Goal: Task Accomplishment & Management: Complete application form

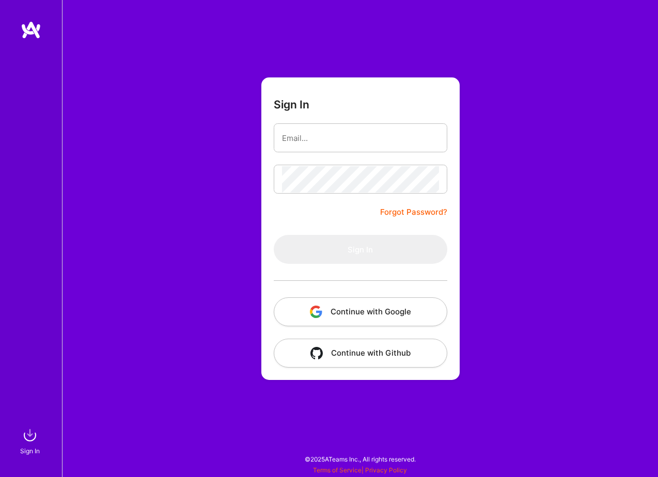
click at [351, 304] on button "Continue with Google" at bounding box center [360, 311] width 173 height 29
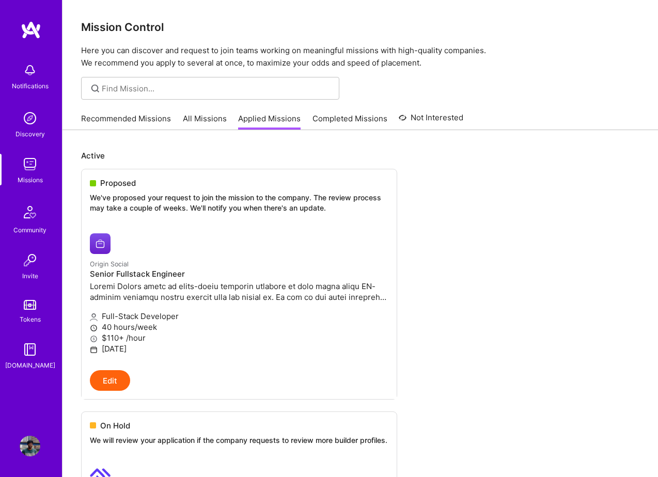
click at [188, 121] on link "All Missions" at bounding box center [205, 121] width 44 height 17
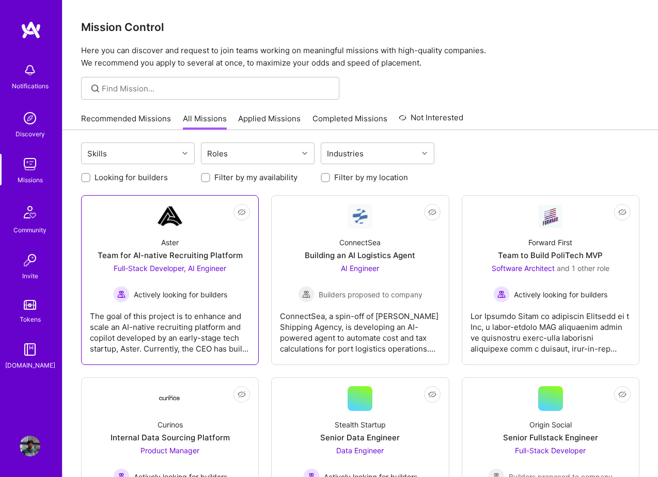
click at [198, 281] on div "Full-Stack Developer, AI Engineer Actively looking for builders" at bounding box center [170, 283] width 114 height 40
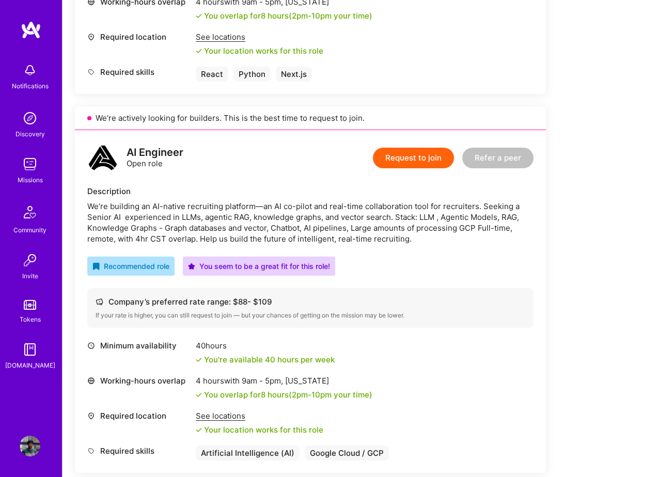
scroll to position [485, 0]
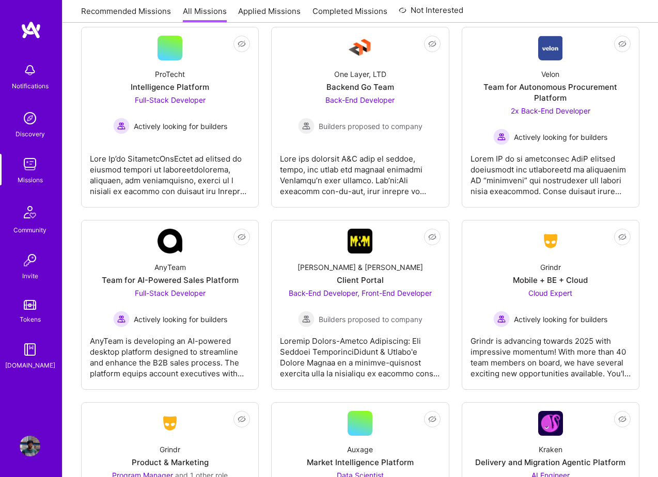
scroll to position [2862, 0]
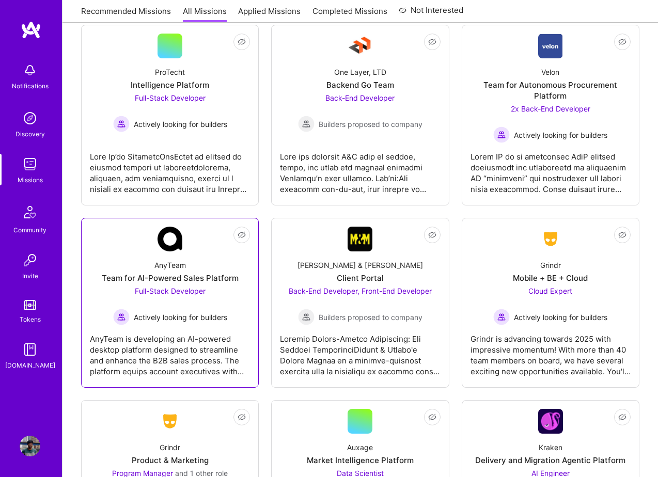
click at [201, 290] on div "Full-Stack Developer Actively looking for builders" at bounding box center [170, 305] width 114 height 40
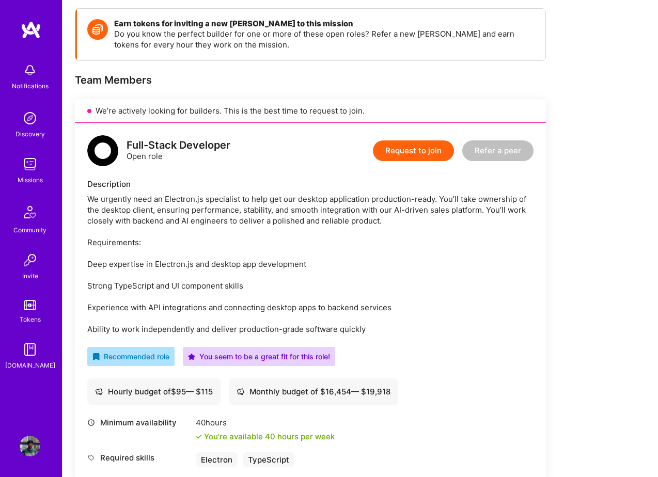
scroll to position [165, 0]
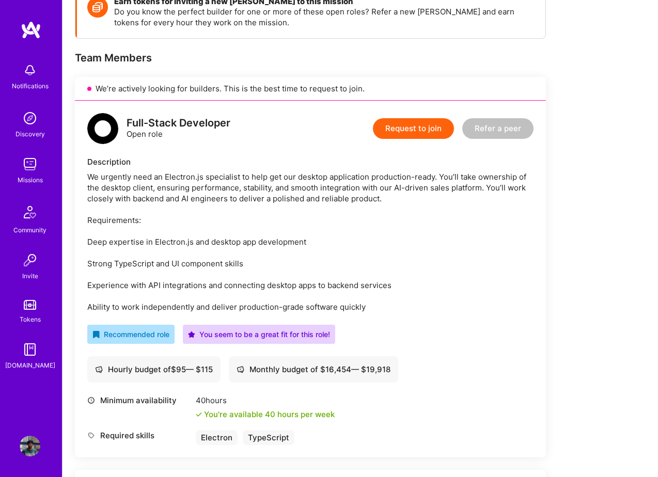
click at [423, 124] on button "Request to join" at bounding box center [413, 128] width 81 height 21
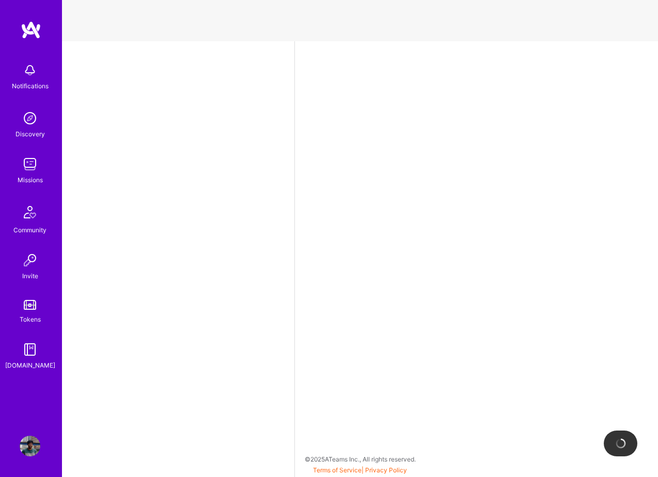
select select "GB"
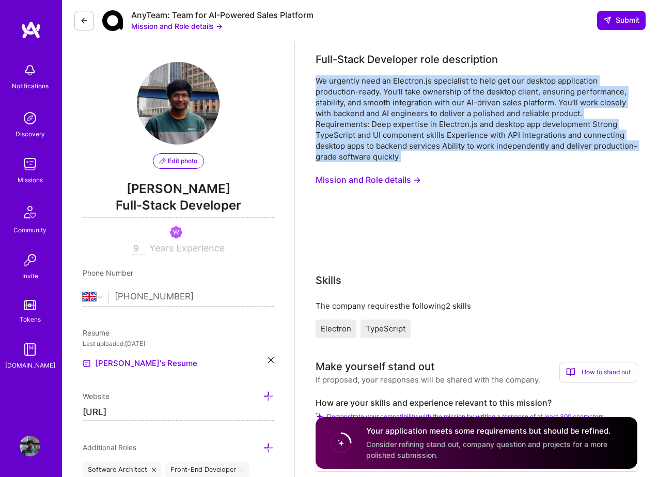
drag, startPoint x: 356, startPoint y: 166, endPoint x: 296, endPoint y: 75, distance: 109.1
click at [353, 181] on button "Mission and Role details →" at bounding box center [367, 179] width 105 height 19
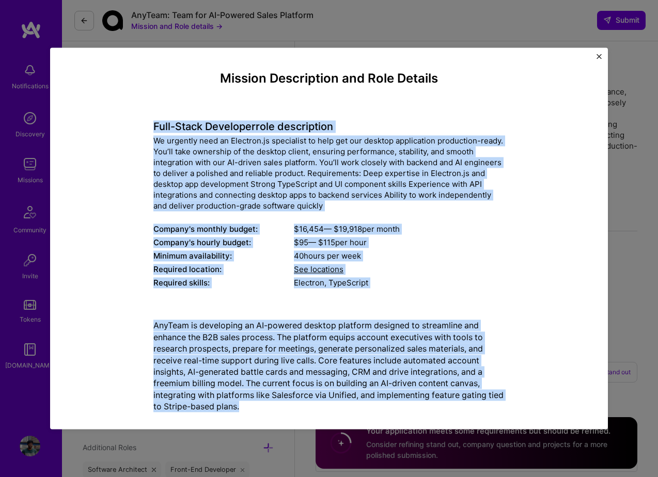
scroll to position [15, 0]
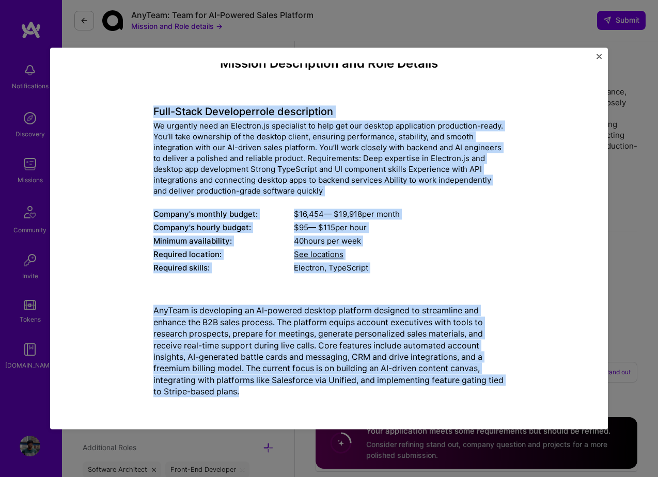
drag, startPoint x: 151, startPoint y: 123, endPoint x: 253, endPoint y: 417, distance: 311.4
click at [253, 417] on div "Mission Description and Role Details Full-Stack Developer role description We u…" at bounding box center [328, 237] width 557 height 381
copy div "Full-Stack Developer role description We urgently need an Electron.js specialis…"
click at [600, 54] on img "Close" at bounding box center [598, 56] width 5 height 5
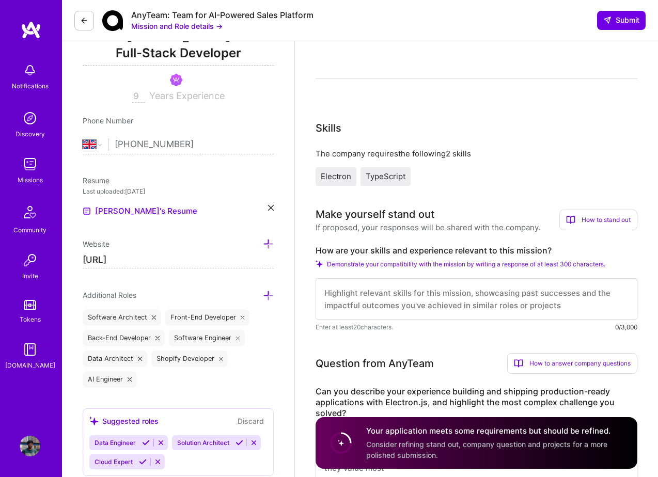
scroll to position [169, 0]
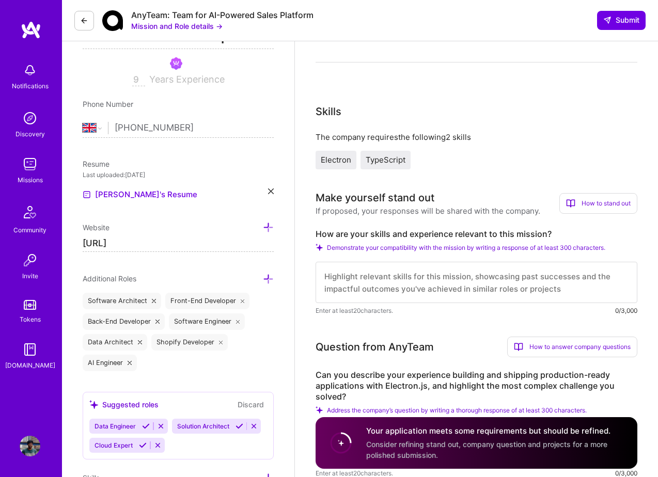
click at [424, 233] on label "How are your skills and experience relevant to this mission?" at bounding box center [476, 234] width 322 height 11
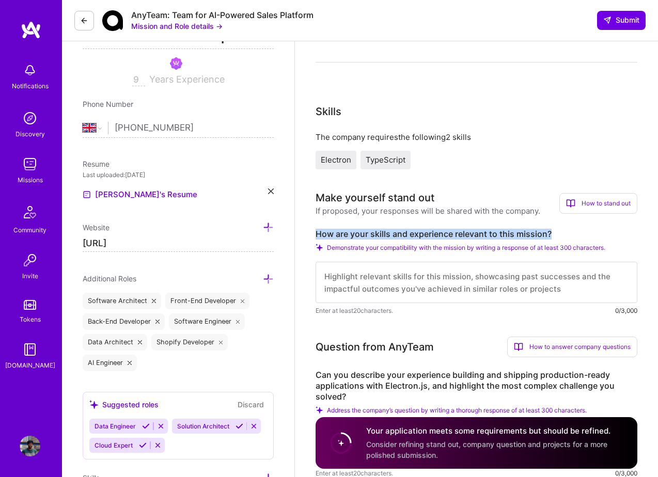
click at [424, 233] on label "How are your skills and experience relevant to this mission?" at bounding box center [476, 234] width 322 height 11
copy label "How are your skills and experience relevant to this mission?"
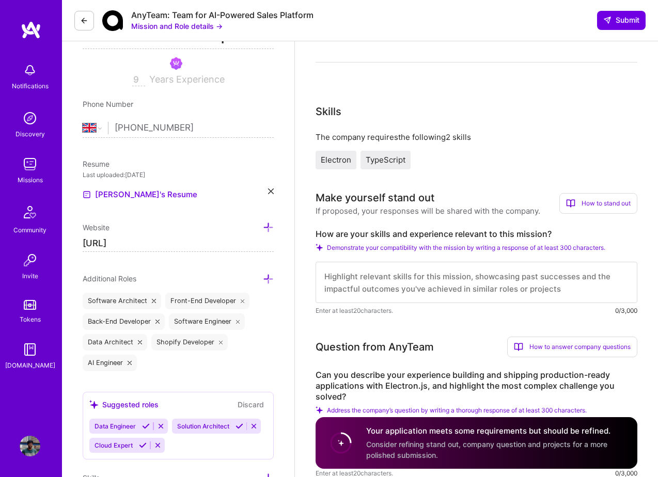
click at [351, 282] on textarea at bounding box center [476, 282] width 322 height 41
paste textarea "I bring 9+ years of full-stack development experience building production-grade…"
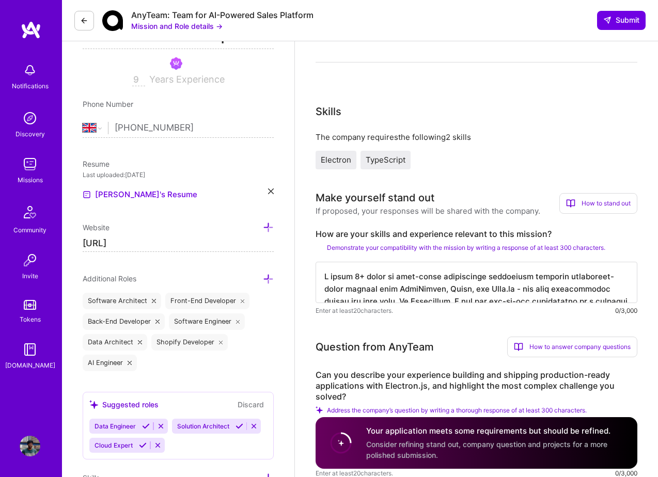
scroll to position [240, 0]
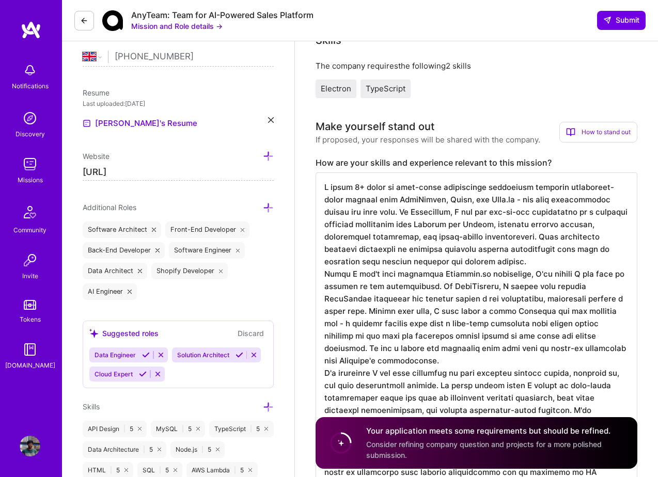
click at [446, 259] on textarea at bounding box center [476, 329] width 322 height 314
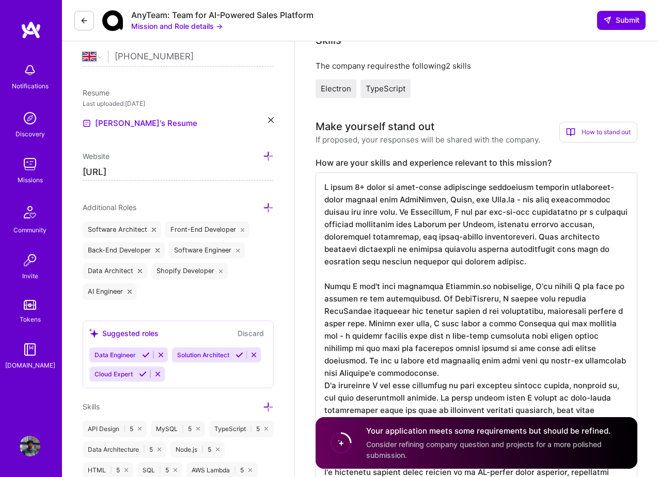
scroll to position [1, 0]
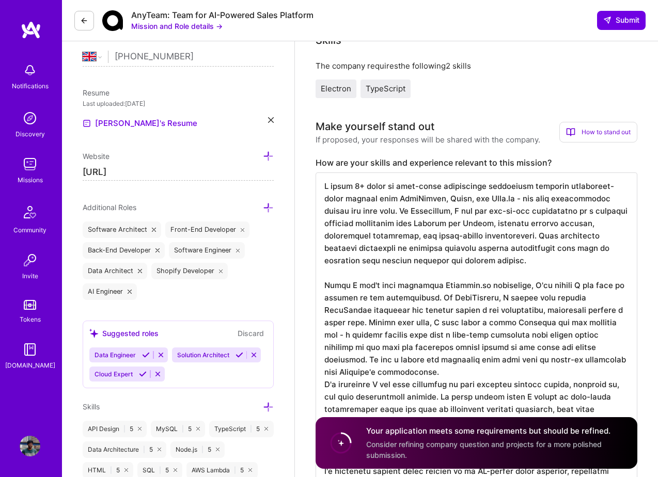
click at [497, 196] on textarea at bounding box center [476, 335] width 322 height 326
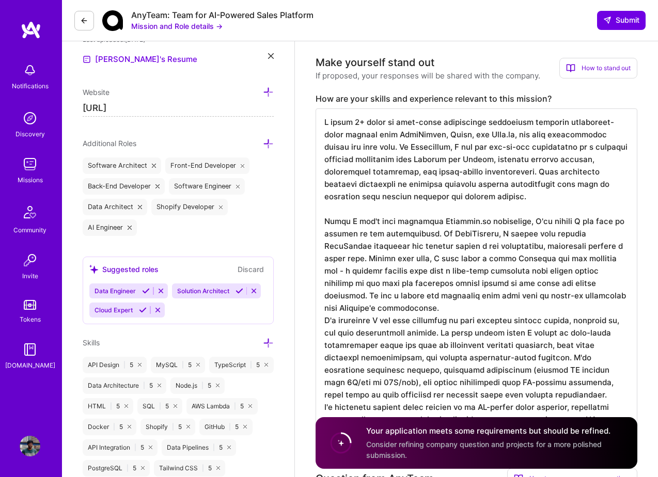
scroll to position [318, 0]
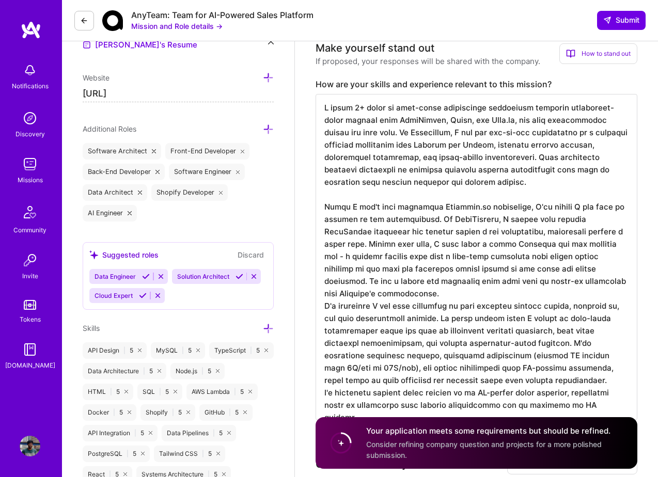
click at [485, 206] on textarea at bounding box center [476, 257] width 322 height 326
click at [565, 244] on textarea at bounding box center [476, 257] width 322 height 326
click at [383, 242] on textarea at bounding box center [476, 257] width 322 height 326
click at [627, 233] on textarea at bounding box center [476, 257] width 322 height 326
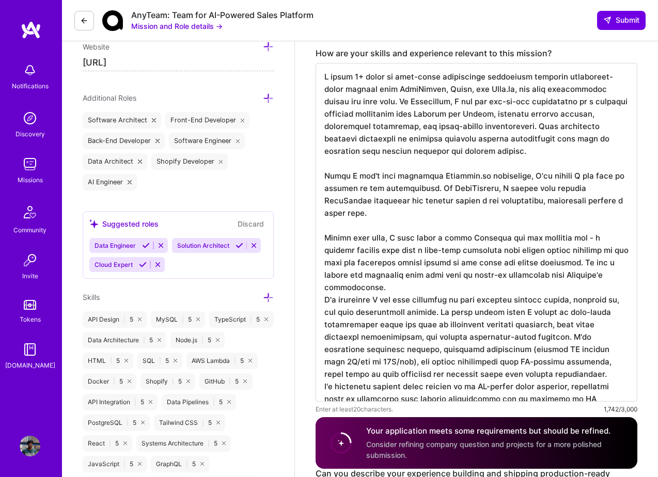
scroll to position [354, 0]
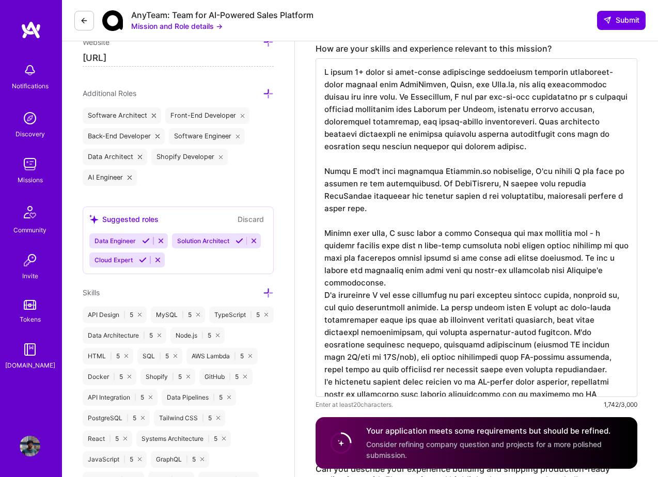
click at [565, 220] on textarea at bounding box center [476, 227] width 322 height 339
click at [429, 283] on textarea at bounding box center [476, 227] width 322 height 339
click at [622, 257] on textarea at bounding box center [476, 227] width 322 height 339
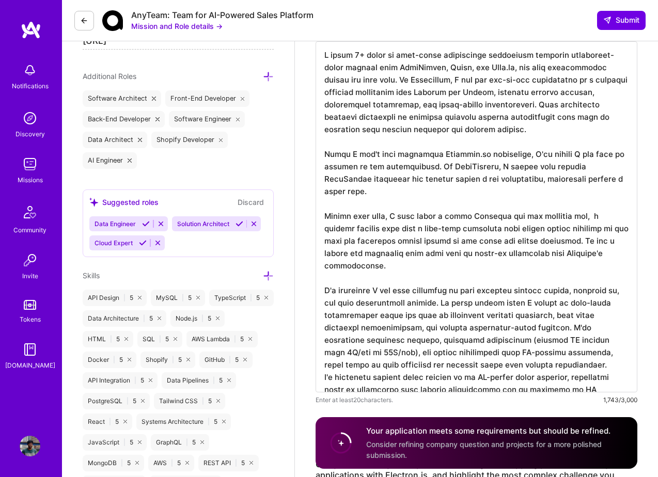
scroll to position [377, 0]
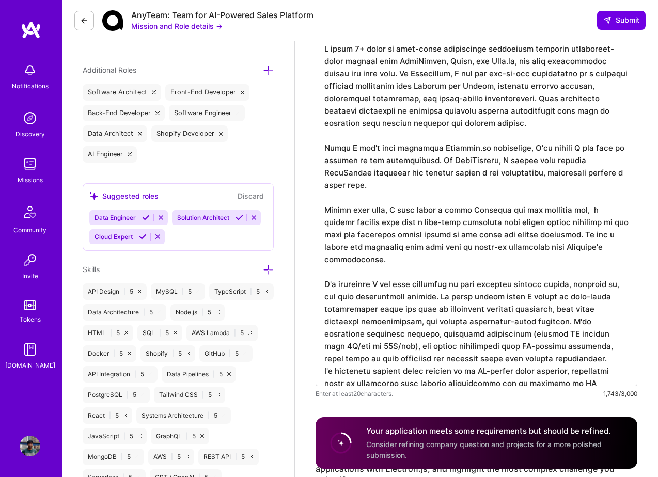
drag, startPoint x: 481, startPoint y: 309, endPoint x: 356, endPoint y: 321, distance: 125.9
click at [356, 321] on textarea at bounding box center [476, 210] width 322 height 351
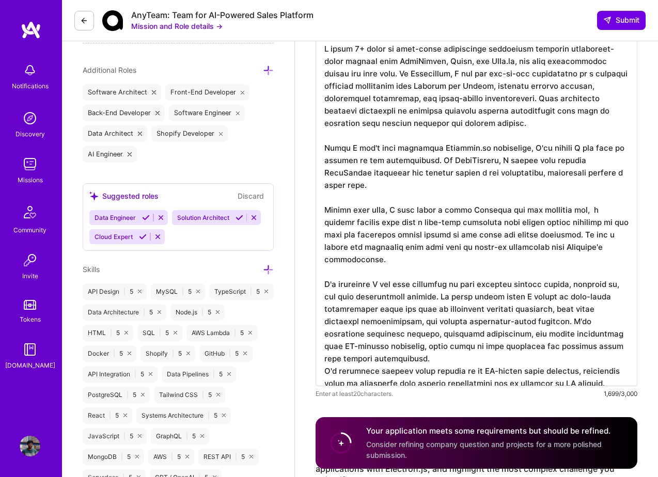
click at [383, 334] on textarea at bounding box center [476, 210] width 322 height 351
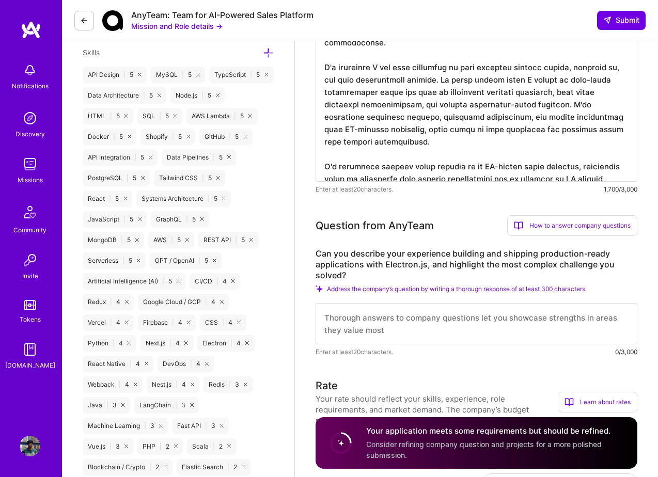
scroll to position [612, 0]
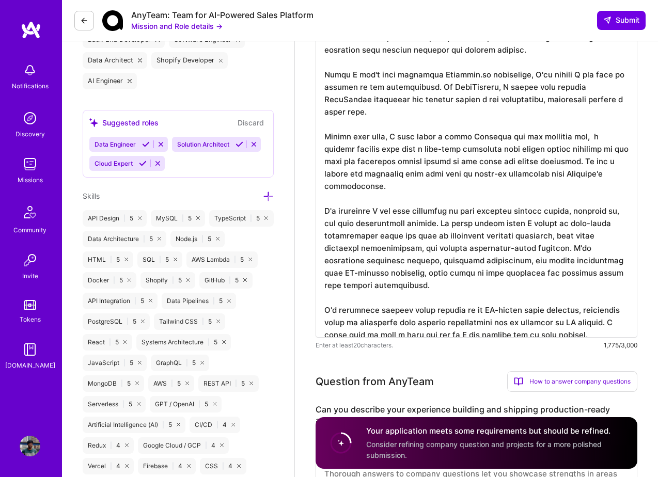
scroll to position [0, 0]
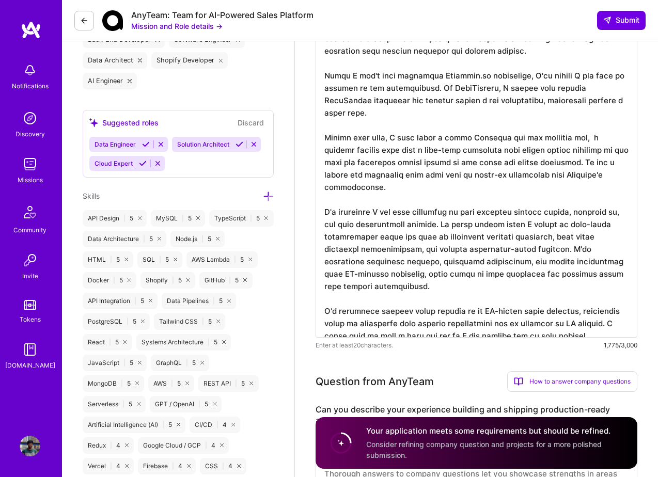
drag, startPoint x: 589, startPoint y: 310, endPoint x: 332, endPoint y: 294, distance: 257.5
click at [331, 294] on textarea at bounding box center [476, 150] width 322 height 376
click at [596, 283] on textarea at bounding box center [476, 150] width 322 height 376
drag, startPoint x: 607, startPoint y: 301, endPoint x: 322, endPoint y: 286, distance: 285.8
click at [322, 286] on textarea at bounding box center [476, 150] width 322 height 376
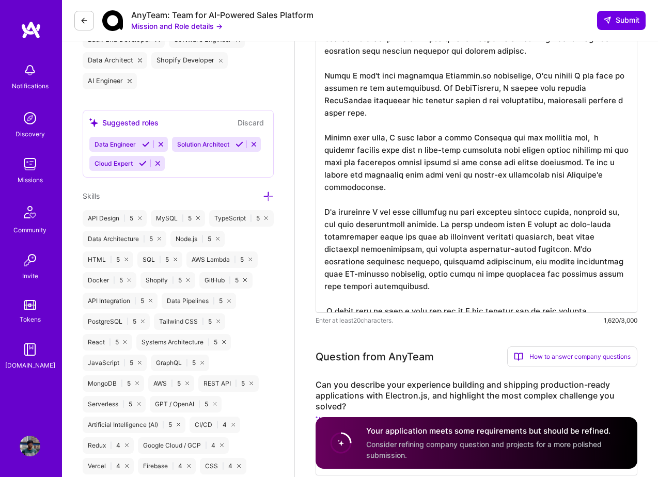
paste textarea "I'm based in London but happy to provide 6+ hours of overlap with EST to ensure…"
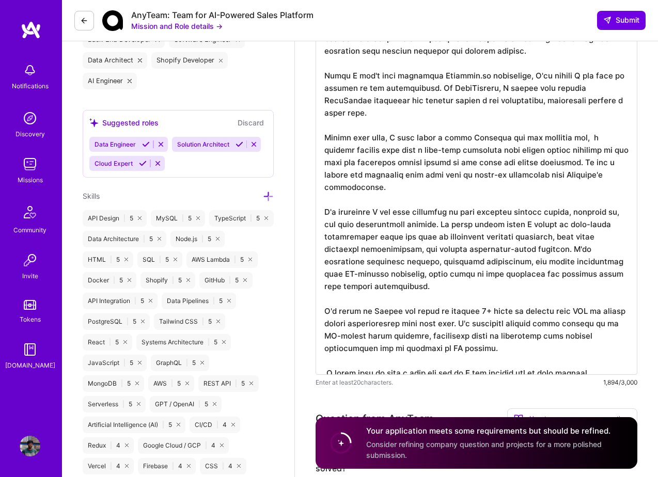
click at [596, 346] on textarea at bounding box center [476, 168] width 322 height 413
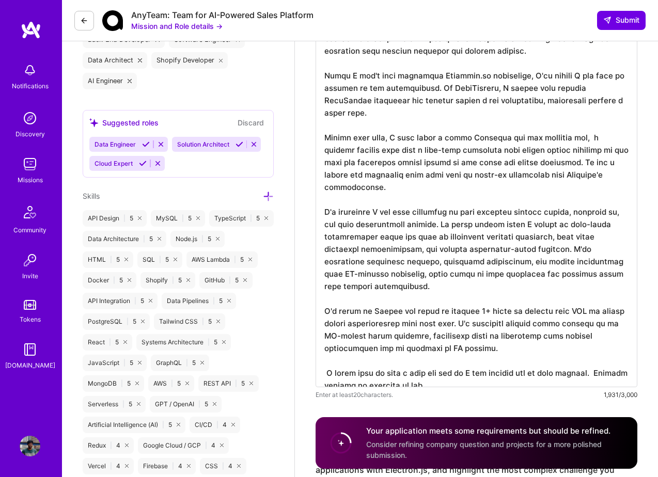
click at [327, 348] on textarea at bounding box center [476, 174] width 322 height 425
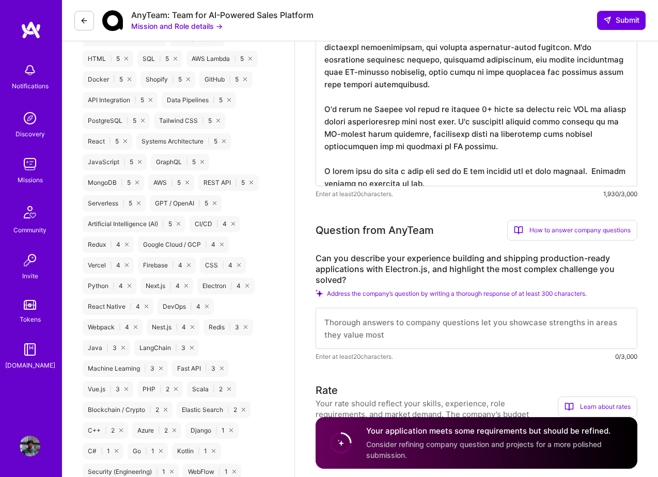
scroll to position [1, 0]
type textarea "I bring 9+ years of full-stack development experience building production-grade…"
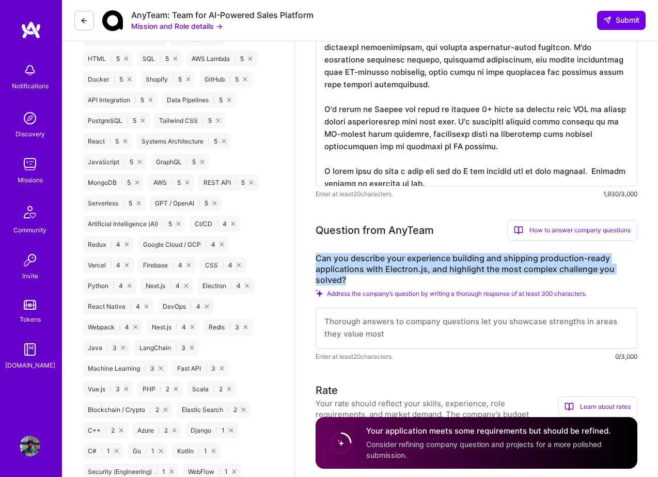
drag, startPoint x: 353, startPoint y: 282, endPoint x: 303, endPoint y: 252, distance: 58.1
copy label "Can you describe your experience building and shipping production-ready applica…"
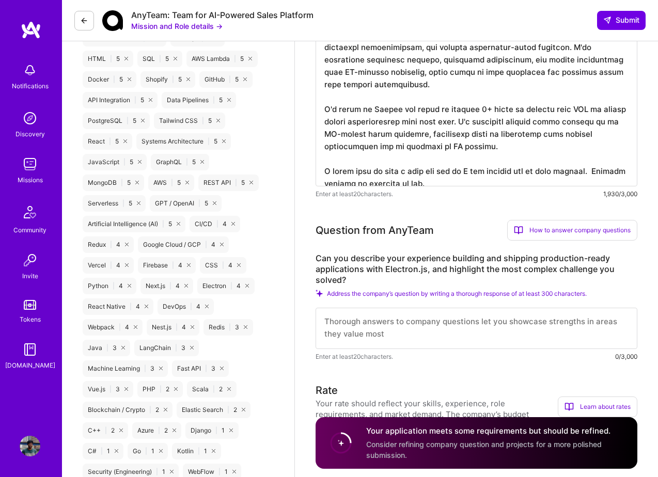
scroll to position [0, 0]
click at [371, 329] on textarea at bounding box center [476, 328] width 322 height 41
paste textarea "My hands-on Electron experience comes from building an internal scraper testing…"
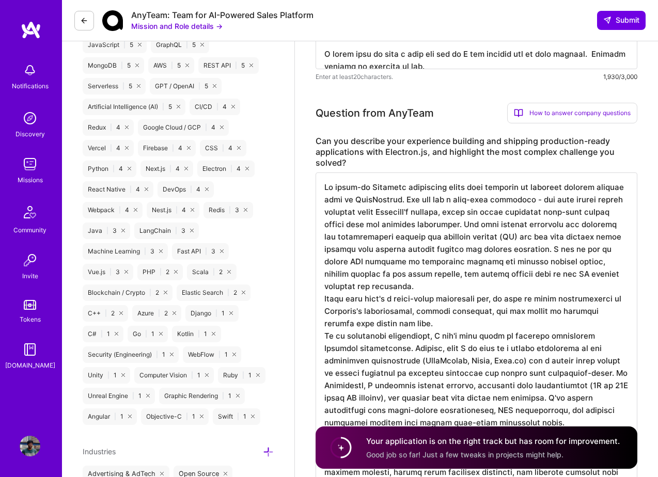
click at [403, 289] on textarea at bounding box center [476, 329] width 322 height 314
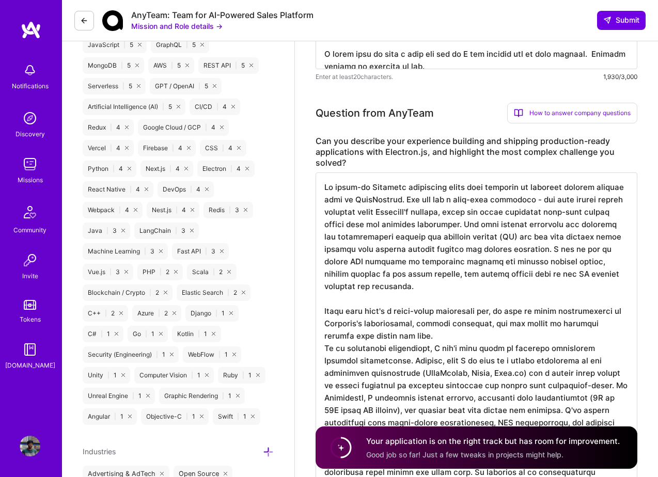
click at [358, 262] on textarea at bounding box center [476, 335] width 322 height 326
click at [385, 290] on textarea at bounding box center [476, 335] width 322 height 326
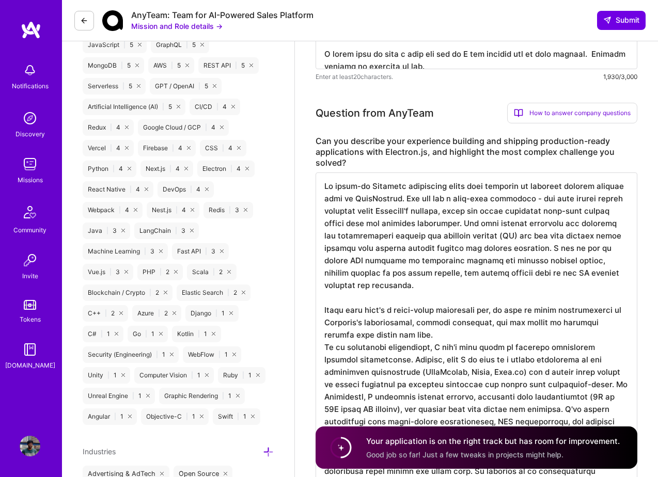
click at [395, 331] on textarea at bounding box center [476, 335] width 322 height 326
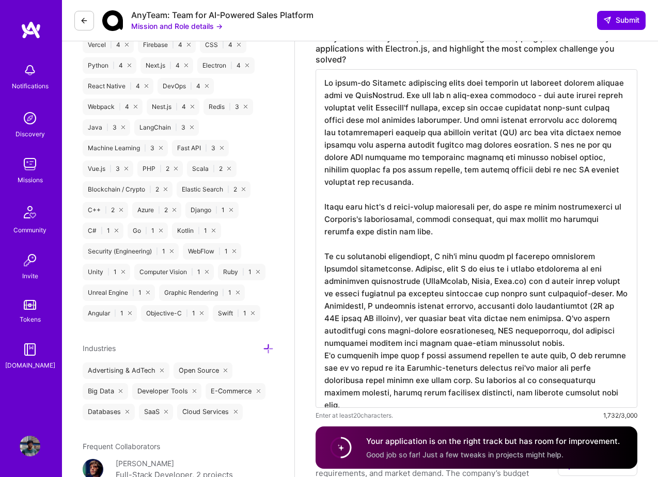
scroll to position [888, 0]
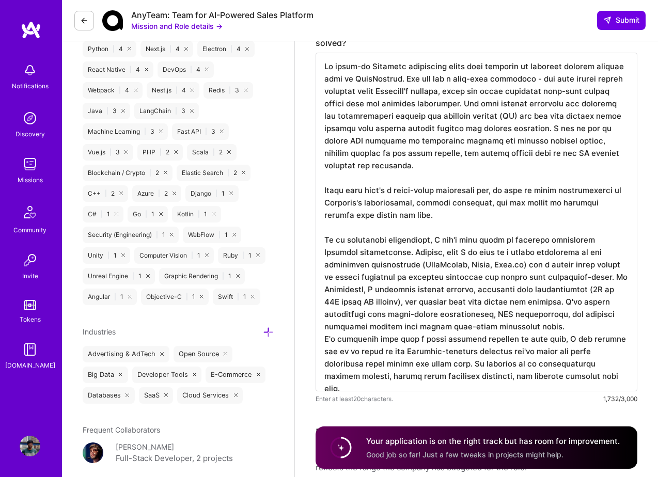
drag, startPoint x: 581, startPoint y: 275, endPoint x: 571, endPoint y: 329, distance: 54.5
click at [571, 329] on textarea at bounding box center [476, 222] width 322 height 339
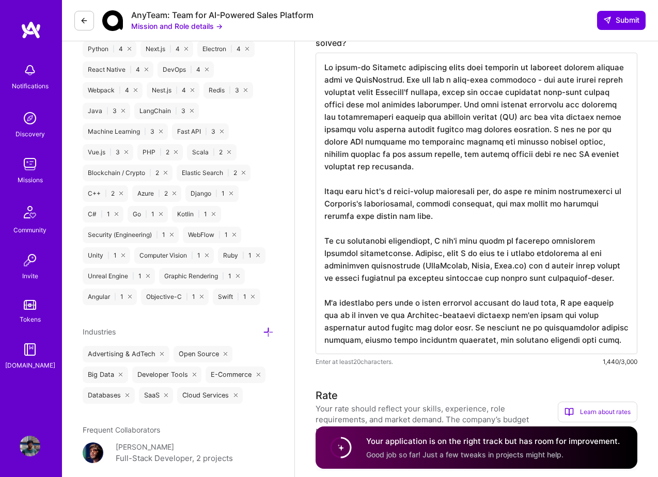
scroll to position [1, 0]
click at [543, 341] on textarea at bounding box center [476, 203] width 322 height 301
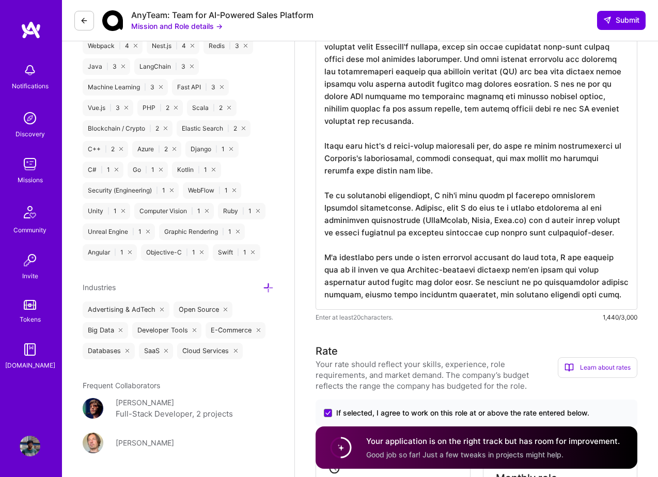
scroll to position [944, 0]
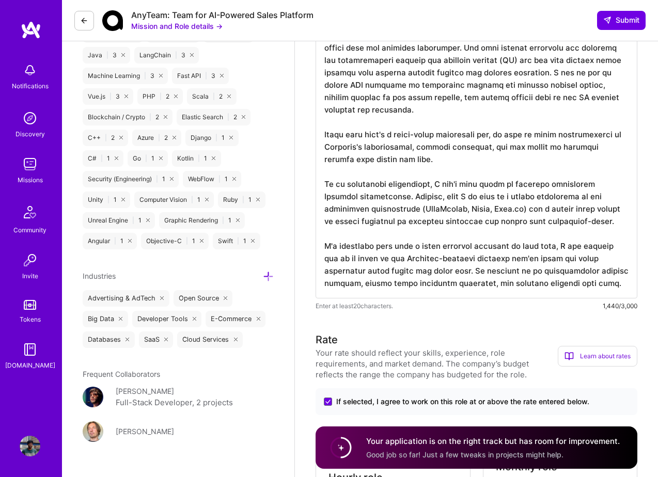
click at [388, 274] on textarea at bounding box center [476, 147] width 322 height 301
click at [577, 279] on textarea at bounding box center [476, 147] width 322 height 301
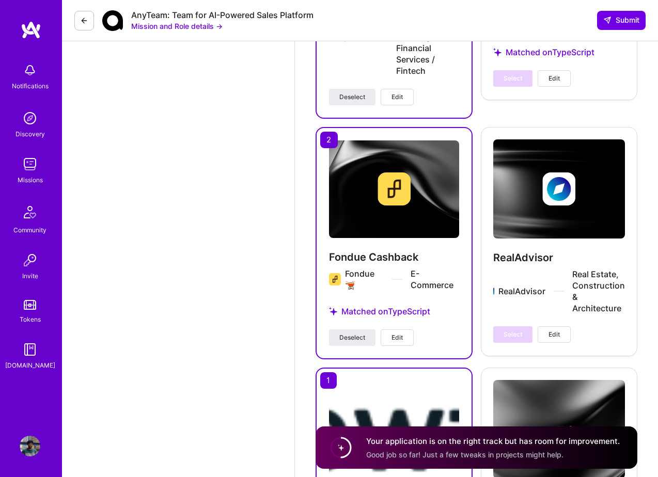
scroll to position [2158, 0]
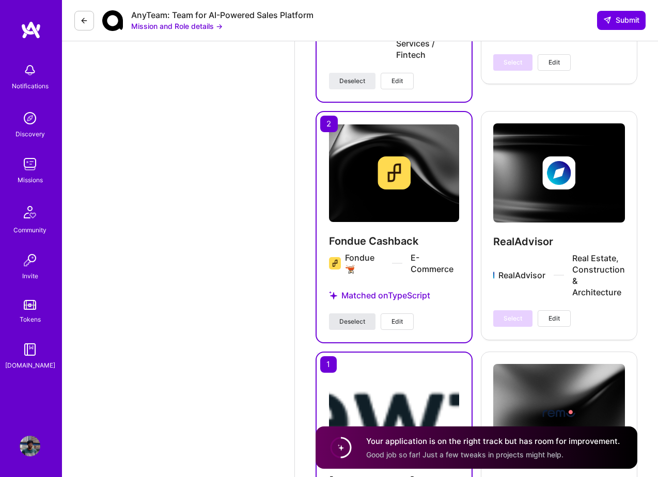
type textarea "My hands-on Electron experience comes from building an internal scraper testing…"
click at [354, 317] on span "Deselect" at bounding box center [352, 321] width 26 height 9
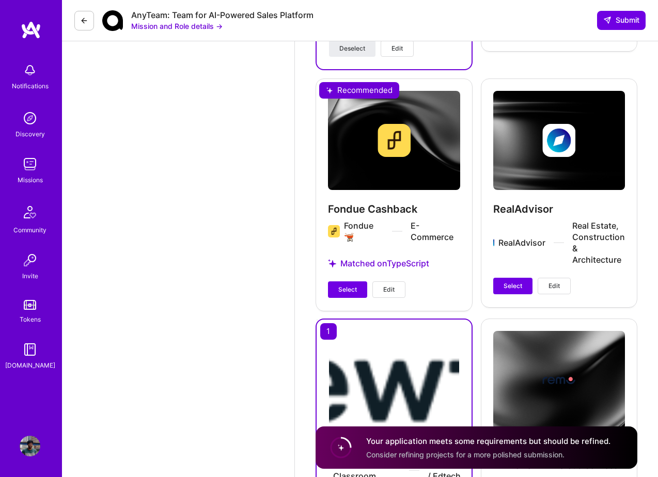
scroll to position [2218, 0]
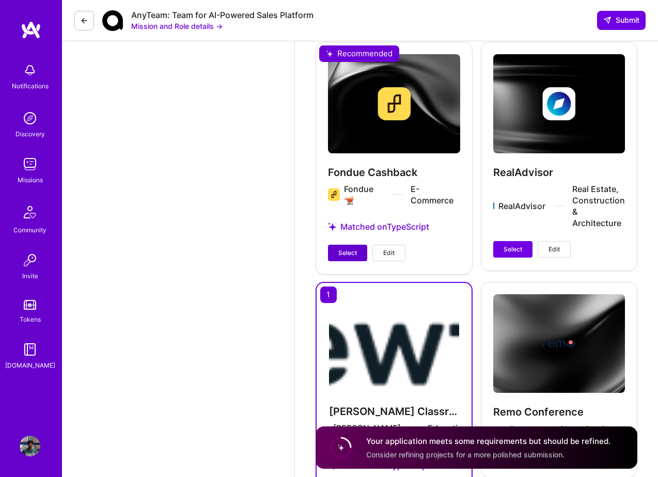
click at [347, 245] on button "Select" at bounding box center [347, 253] width 39 height 17
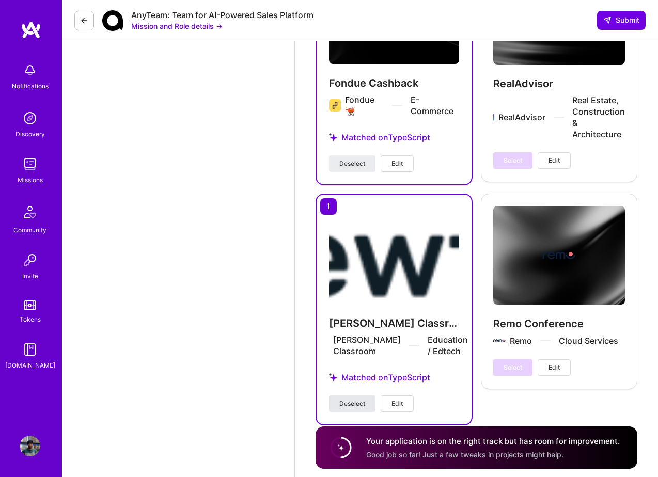
click at [346, 399] on span "Deselect" at bounding box center [352, 403] width 26 height 9
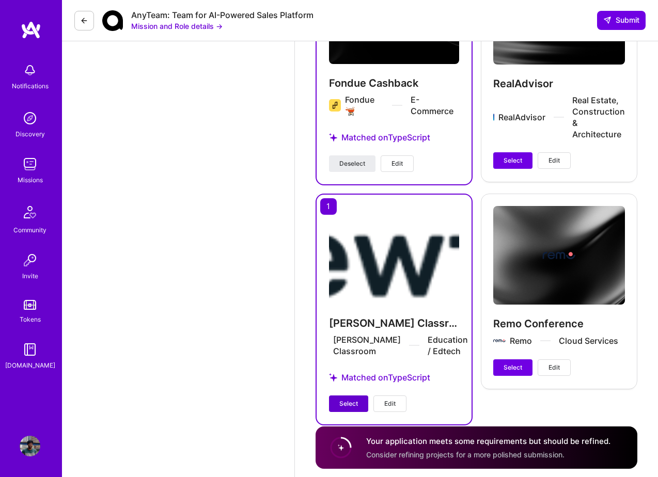
scroll to position [2316, 0]
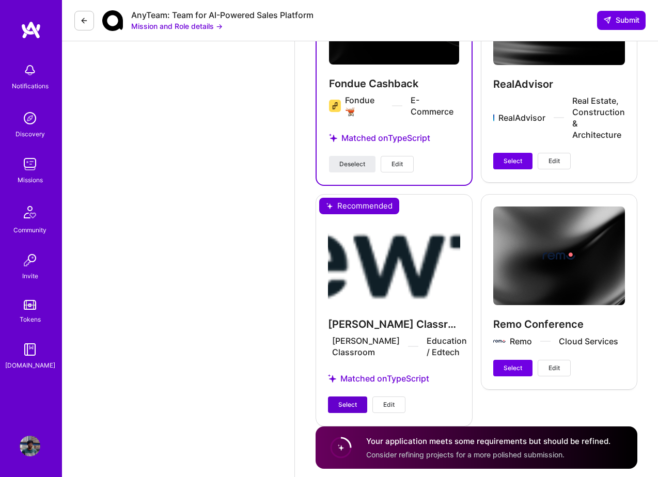
click at [346, 400] on span "Select" at bounding box center [347, 404] width 19 height 9
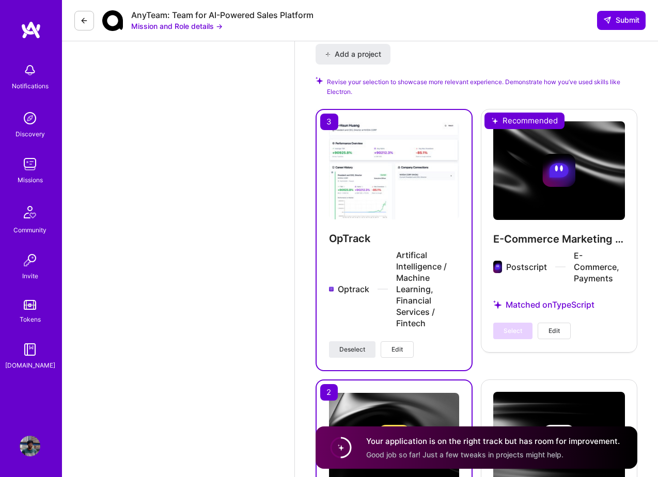
scroll to position [1858, 0]
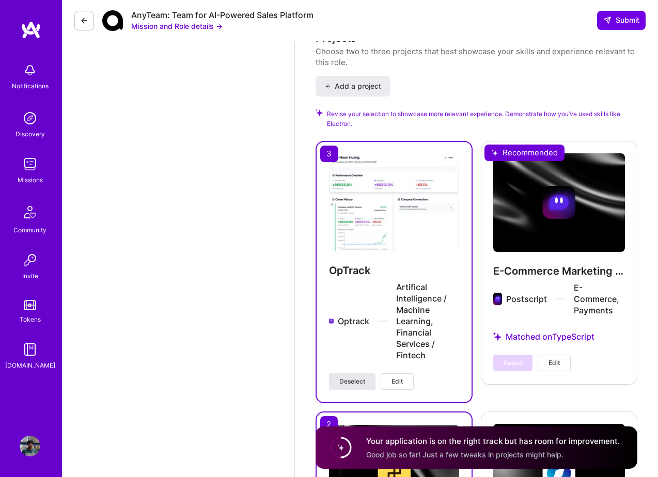
click at [358, 377] on span "Deselect" at bounding box center [352, 381] width 26 height 9
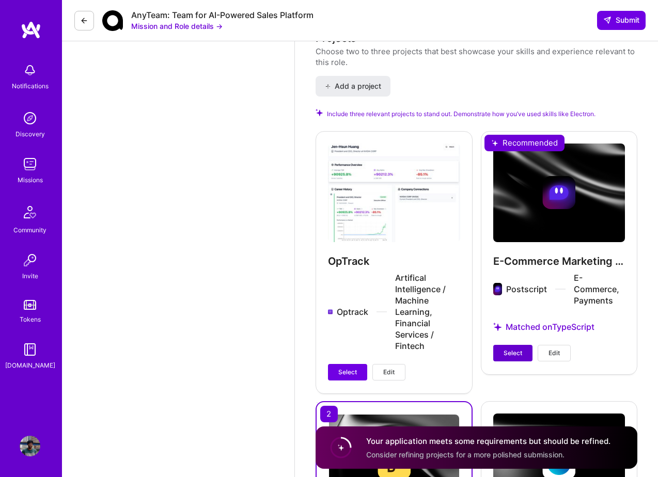
click at [504, 348] on span "Select" at bounding box center [512, 352] width 19 height 9
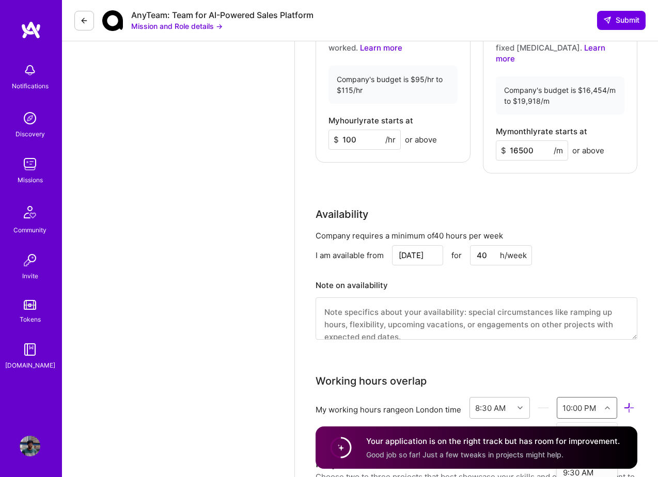
scroll to position [1515, 0]
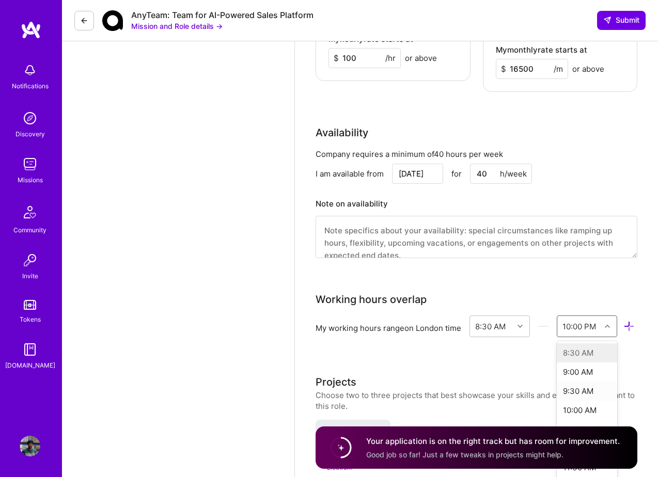
click at [603, 337] on div "option 9:30 AM focused, 3 of 48. 48 results available. Use Up and Down to choos…" at bounding box center [586, 326] width 60 height 22
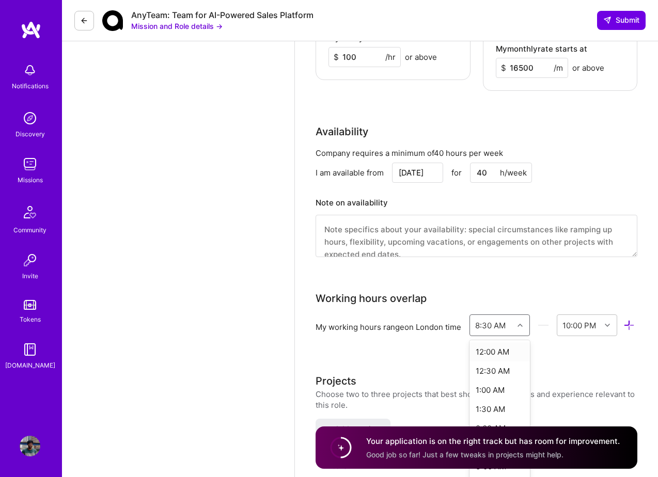
click at [524, 318] on div at bounding box center [521, 324] width 16 height 13
click at [494, 395] on div "2:00 PM" at bounding box center [499, 404] width 60 height 19
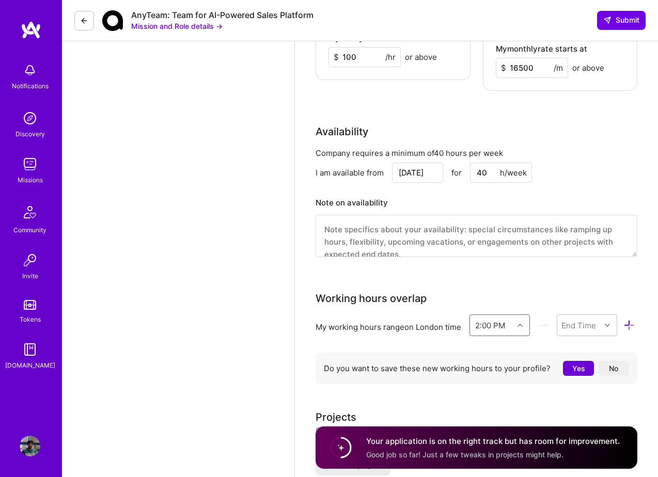
click at [610, 361] on button "No" at bounding box center [613, 368] width 31 height 15
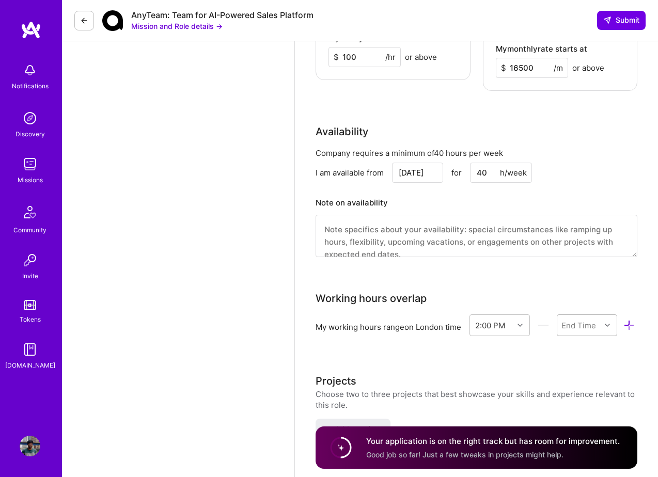
click at [595, 319] on div "End Time" at bounding box center [578, 324] width 35 height 11
click at [584, 382] on div "11:30 PM" at bounding box center [586, 391] width 60 height 19
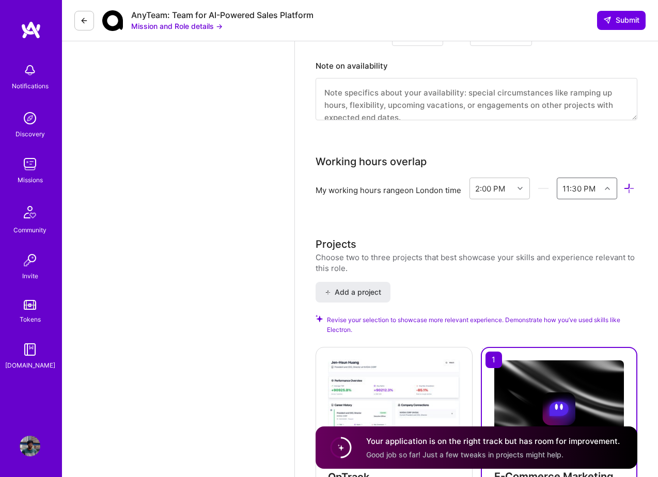
scroll to position [1594, 0]
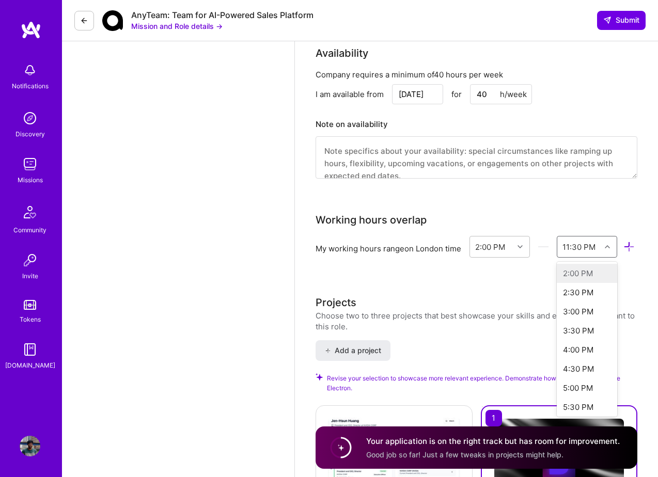
click at [606, 244] on icon at bounding box center [606, 246] width 5 height 5
click at [589, 315] on div "12:00 AM" at bounding box center [586, 324] width 60 height 19
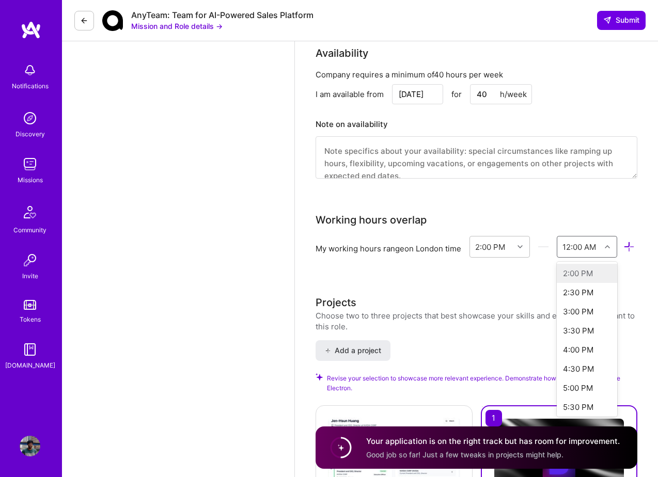
click at [598, 236] on div "12:00 AM" at bounding box center [578, 246] width 43 height 21
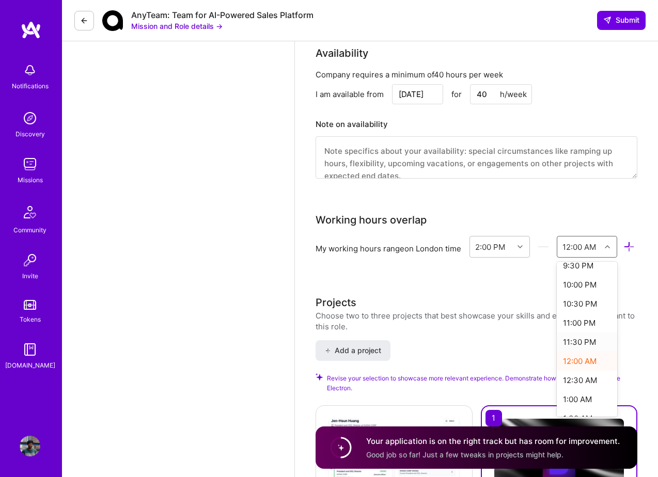
scroll to position [286, 0]
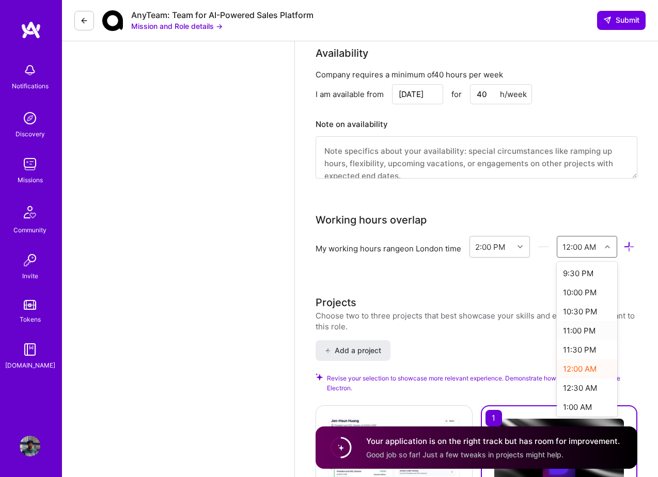
click at [584, 321] on div "11:00 PM" at bounding box center [586, 330] width 60 height 19
click at [547, 251] on div "My working hours range on London time 2:00 PM 11:00 PM Do you want to save thes…" at bounding box center [476, 255] width 322 height 38
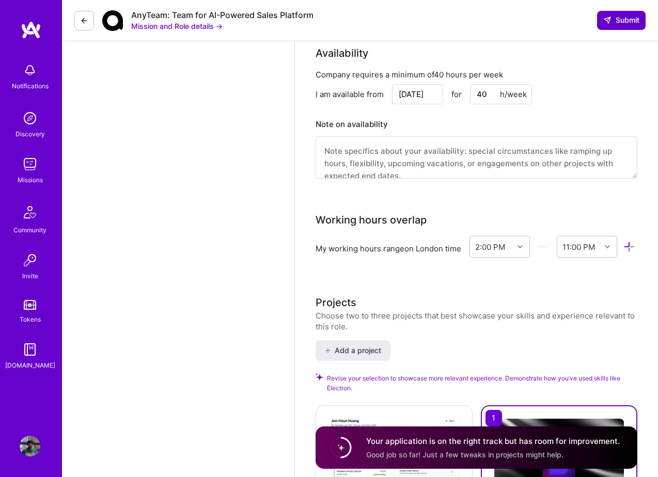
click at [619, 28] on button "Submit" at bounding box center [621, 20] width 49 height 19
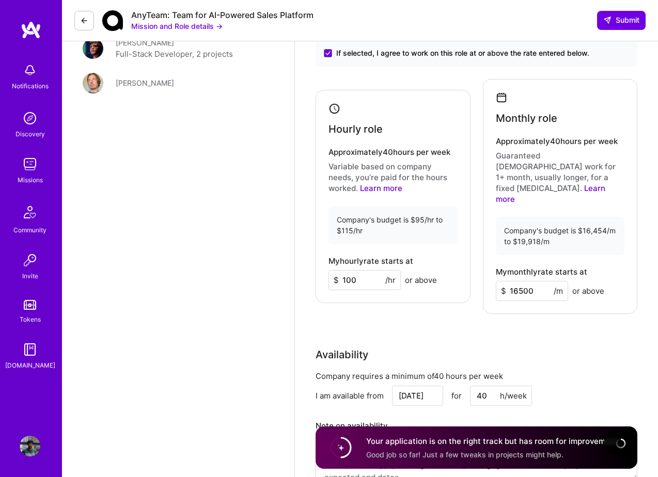
scroll to position [1060, 0]
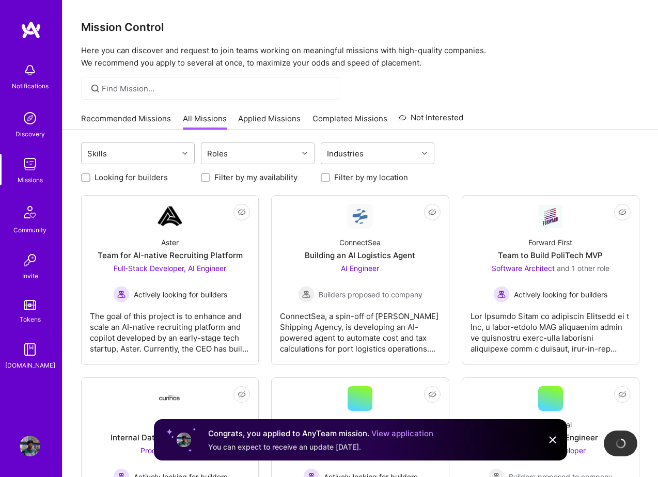
click at [548, 437] on img at bounding box center [552, 440] width 12 height 12
